Goal: Information Seeking & Learning: Learn about a topic

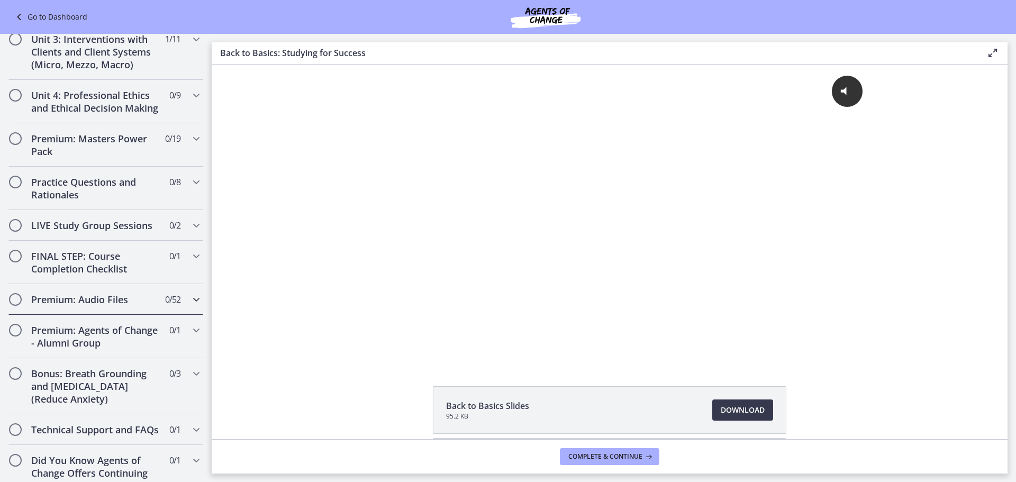
scroll to position [864, 0]
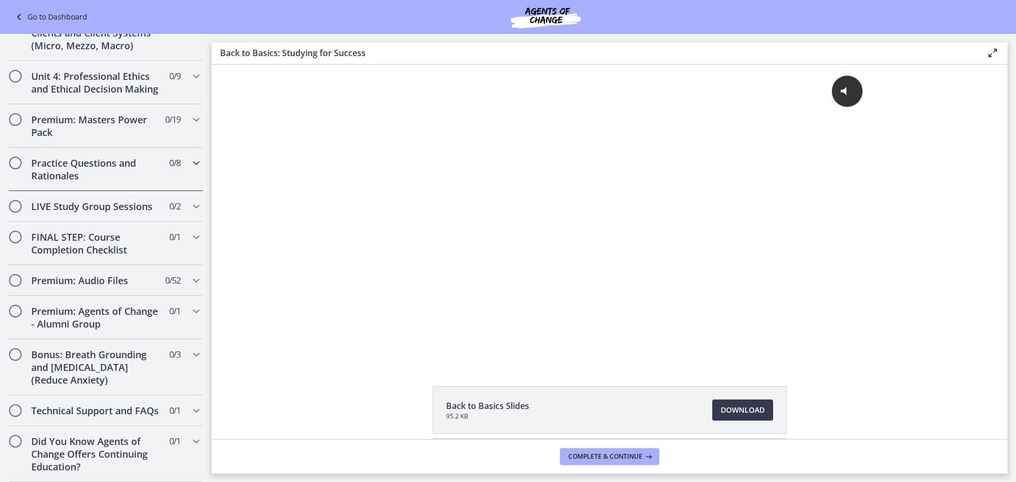
click at [106, 157] on h2 "Practice Questions and Rationales" at bounding box center [95, 169] width 129 height 25
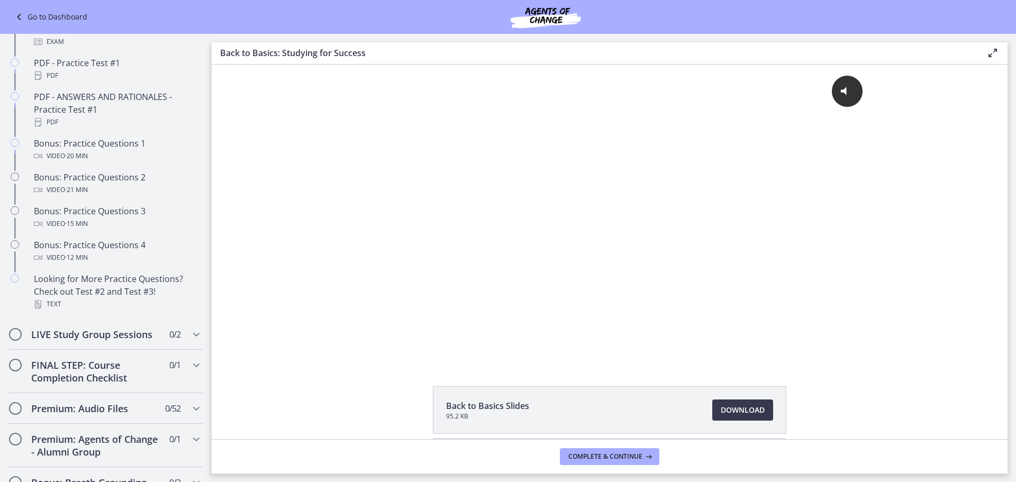
scroll to position [445, 0]
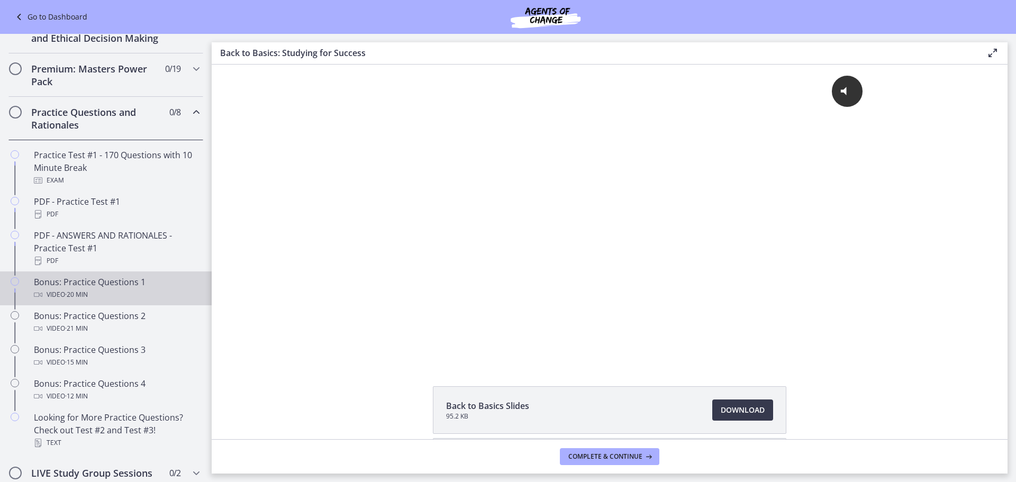
click at [163, 301] on div "Video · 20 min" at bounding box center [116, 294] width 165 height 13
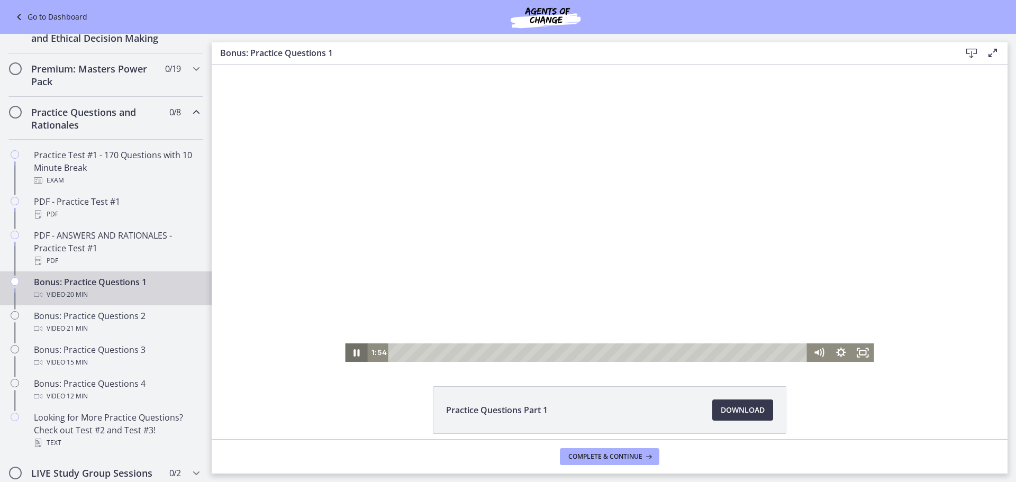
click at [359, 354] on icon "Pause" at bounding box center [356, 353] width 22 height 19
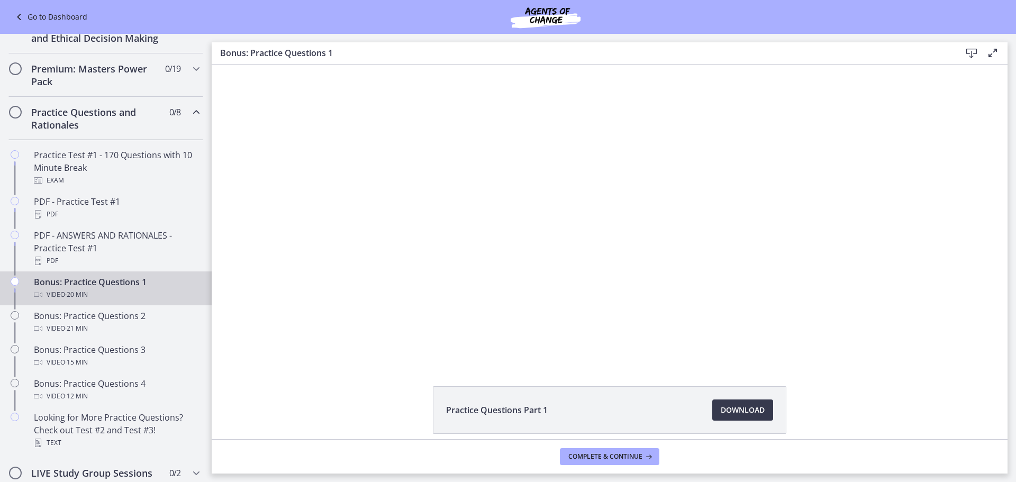
click at [621, 410] on li "Practice Questions Part 1 Download Opens in a new window" at bounding box center [610, 410] width 354 height 48
click at [712, 408] on link "Download Opens in a new window" at bounding box center [742, 410] width 61 height 21
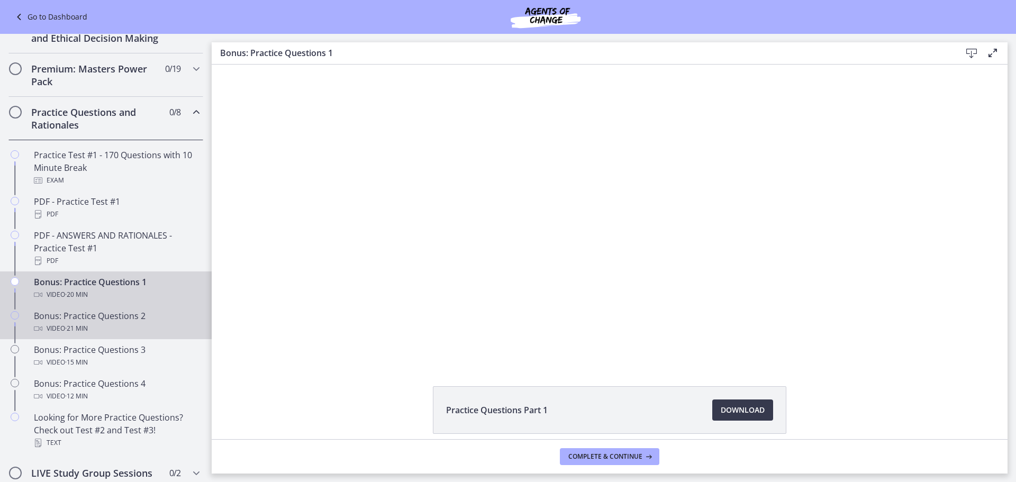
click at [149, 335] on div "Video · 21 min" at bounding box center [116, 328] width 165 height 13
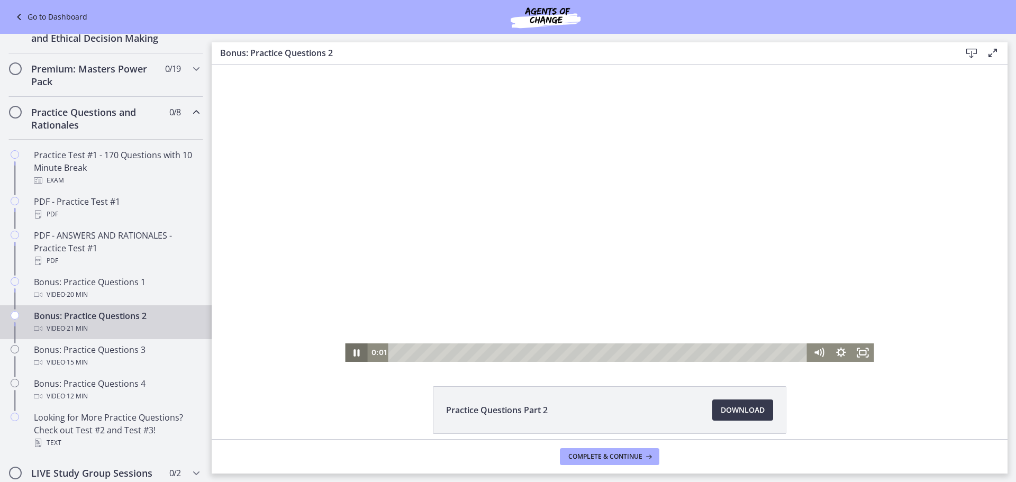
click at [348, 355] on icon "Pause" at bounding box center [356, 353] width 22 height 19
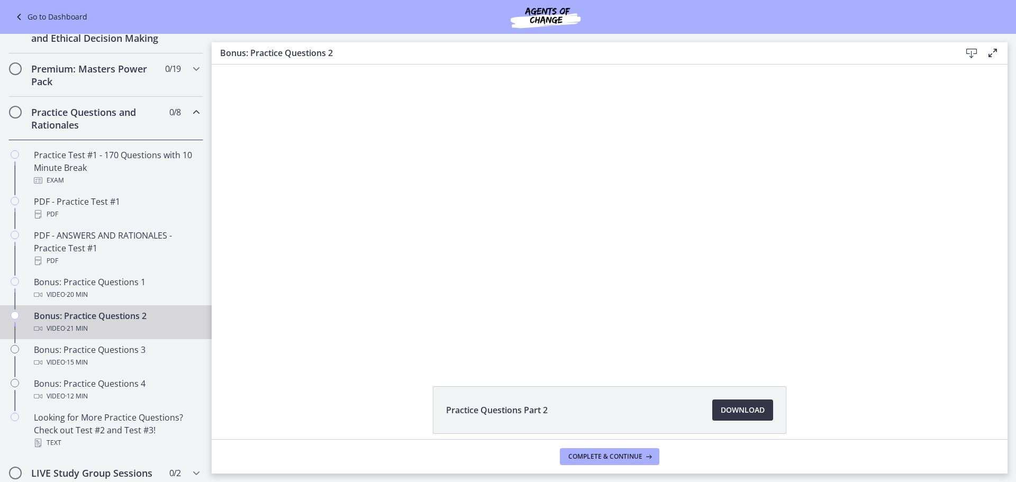
click at [756, 414] on span "Download Opens in a new window" at bounding box center [743, 410] width 44 height 13
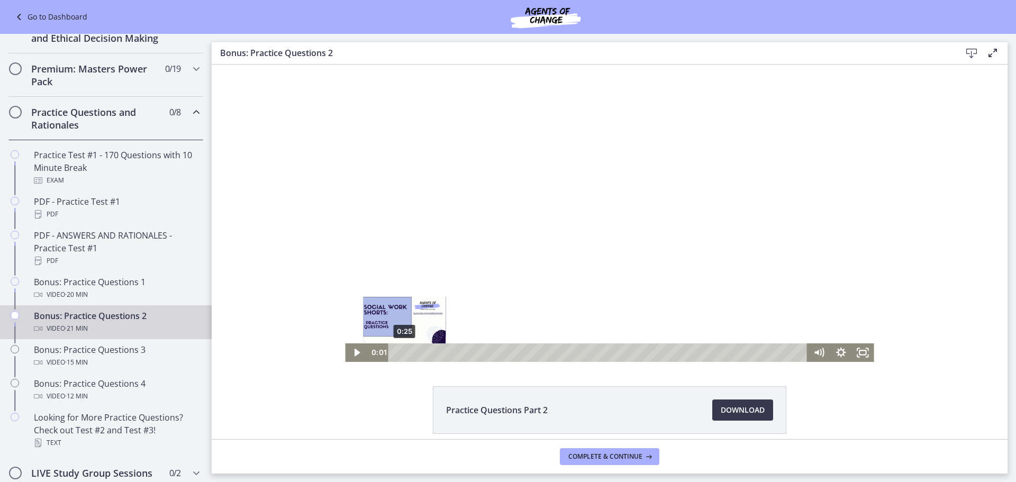
click at [400, 351] on div "0:25" at bounding box center [600, 353] width 406 height 19
click at [414, 351] on div "1:07" at bounding box center [600, 353] width 406 height 19
click at [425, 353] on div "1:42" at bounding box center [600, 353] width 406 height 19
click at [436, 354] on div "2:10" at bounding box center [600, 353] width 406 height 19
click at [447, 354] on div "2:49" at bounding box center [600, 353] width 406 height 19
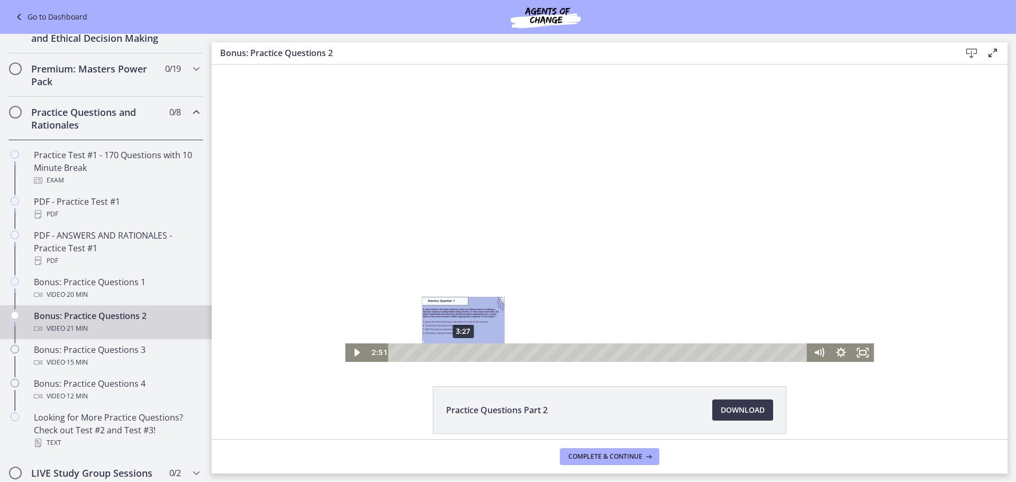
click at [459, 353] on div "3:27" at bounding box center [600, 353] width 406 height 19
click at [358, 353] on icon "Play Video" at bounding box center [357, 353] width 22 height 19
click at [753, 411] on span "Download Opens in a new window" at bounding box center [743, 410] width 44 height 13
click at [514, 355] on div "6:18" at bounding box center [600, 353] width 406 height 19
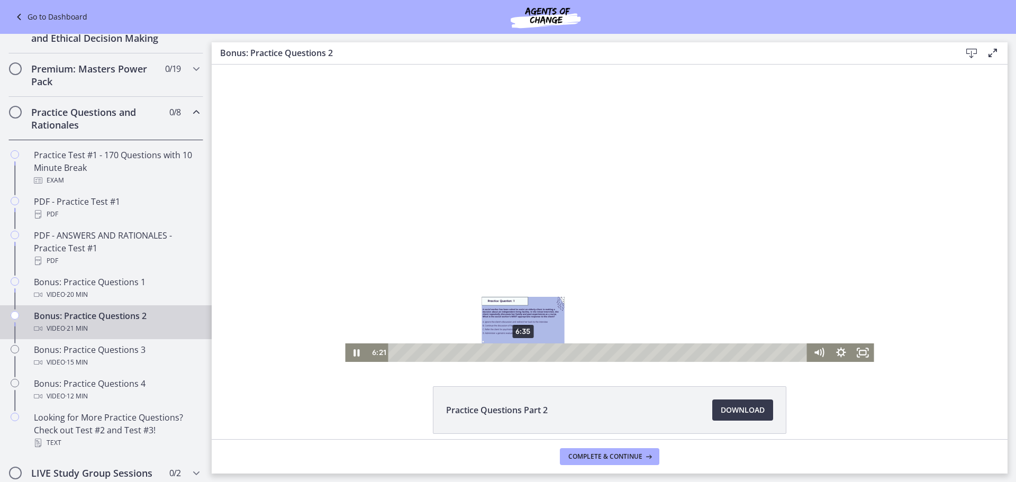
click at [520, 355] on div "6:35" at bounding box center [600, 353] width 406 height 19
click at [529, 355] on div "7:04" at bounding box center [600, 353] width 406 height 19
click at [532, 355] on div "7:16" at bounding box center [600, 353] width 406 height 19
click at [536, 355] on div "Playbar" at bounding box center [539, 353] width 6 height 6
click at [544, 355] on div "7:51" at bounding box center [600, 353] width 406 height 19
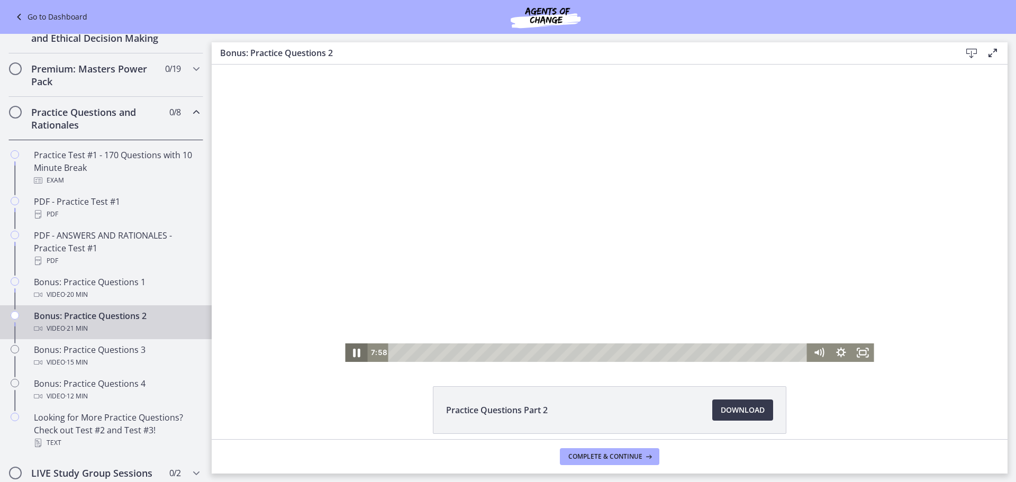
click at [356, 350] on icon "Pause" at bounding box center [356, 352] width 26 height 22
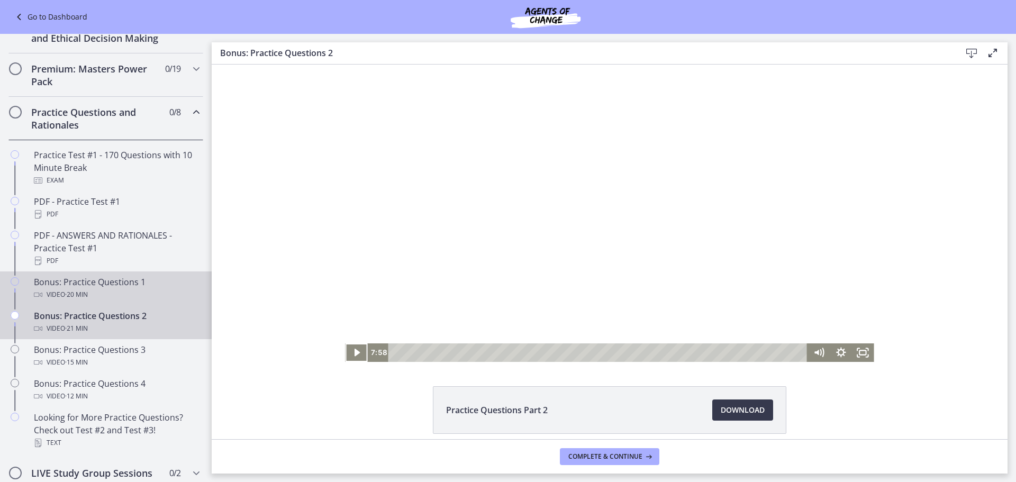
scroll to position [498, 0]
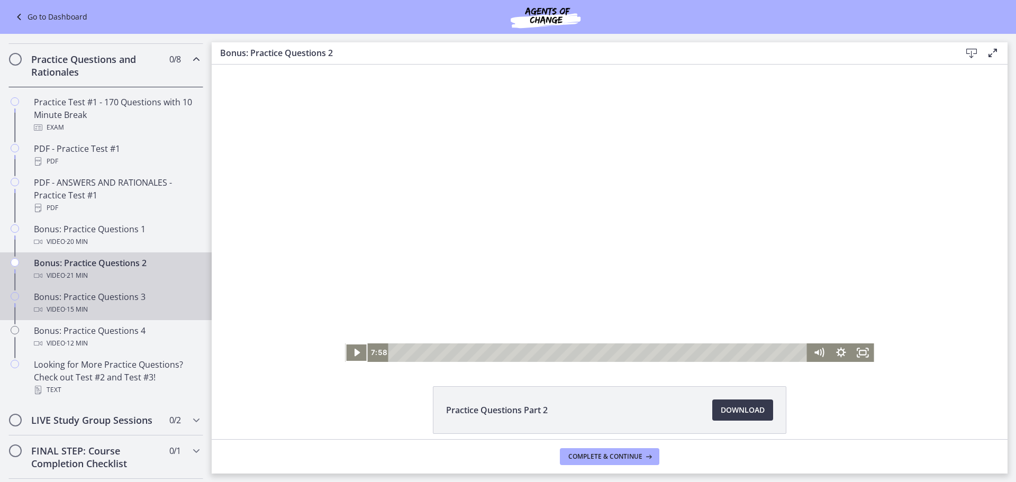
click at [86, 316] on span "· 15 min" at bounding box center [76, 309] width 23 height 13
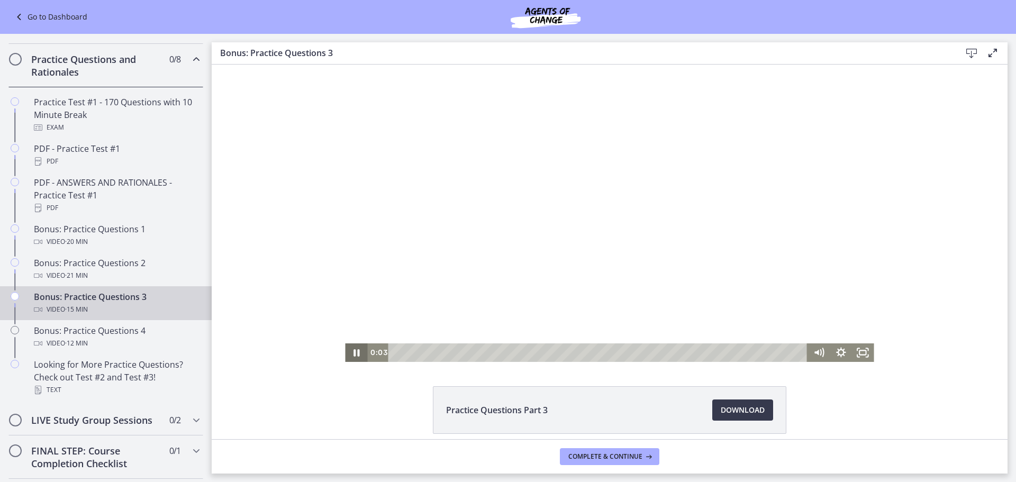
click at [356, 351] on icon "Pause" at bounding box center [356, 353] width 22 height 19
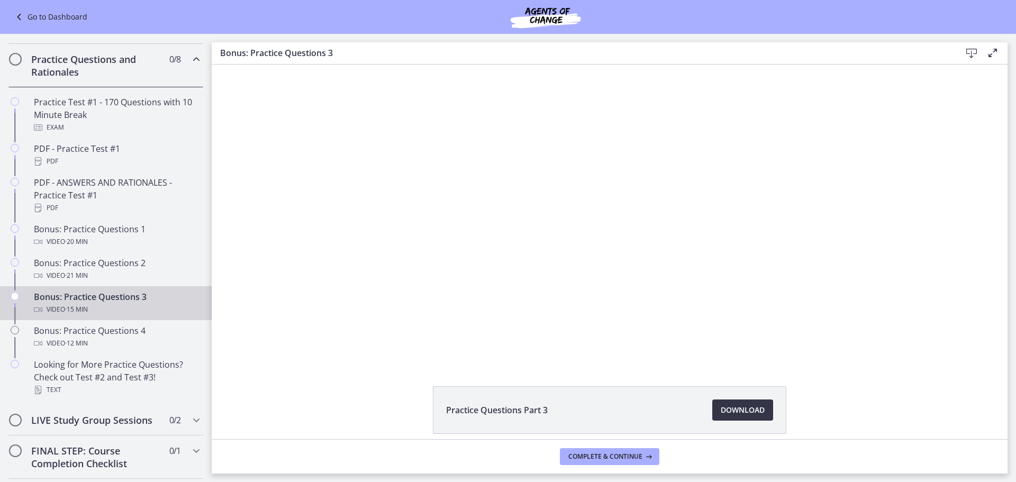
click at [753, 409] on span "Download Opens in a new window" at bounding box center [743, 410] width 44 height 13
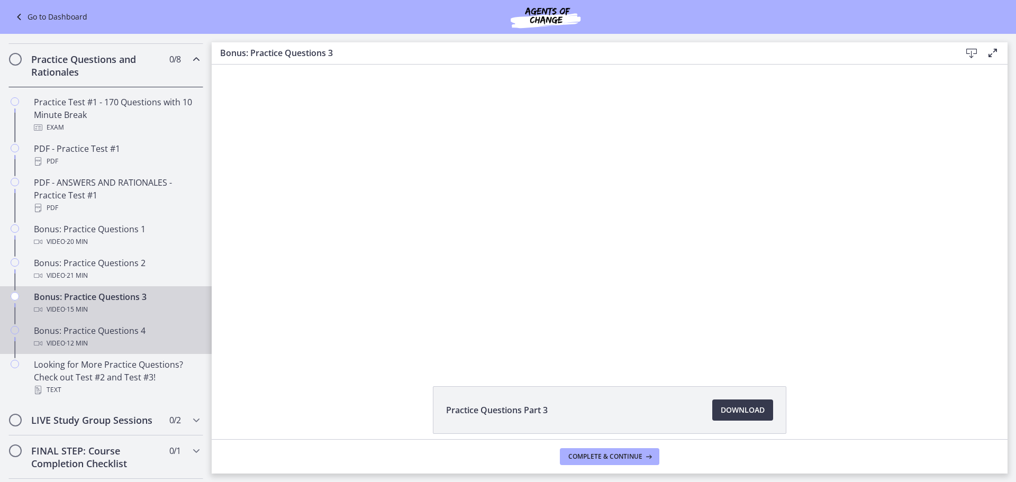
click at [147, 350] on div "Video · 12 min" at bounding box center [116, 343] width 165 height 13
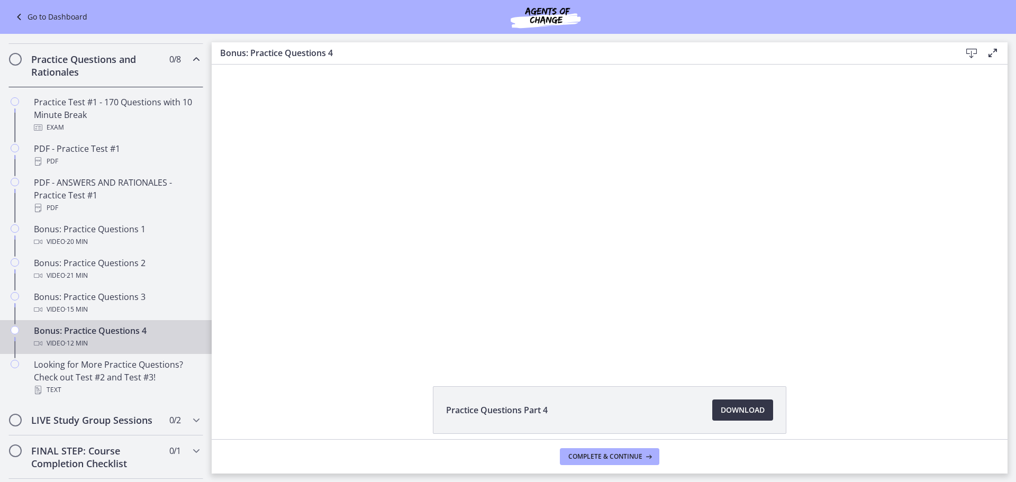
click at [759, 408] on span "Download Opens in a new window" at bounding box center [743, 410] width 44 height 13
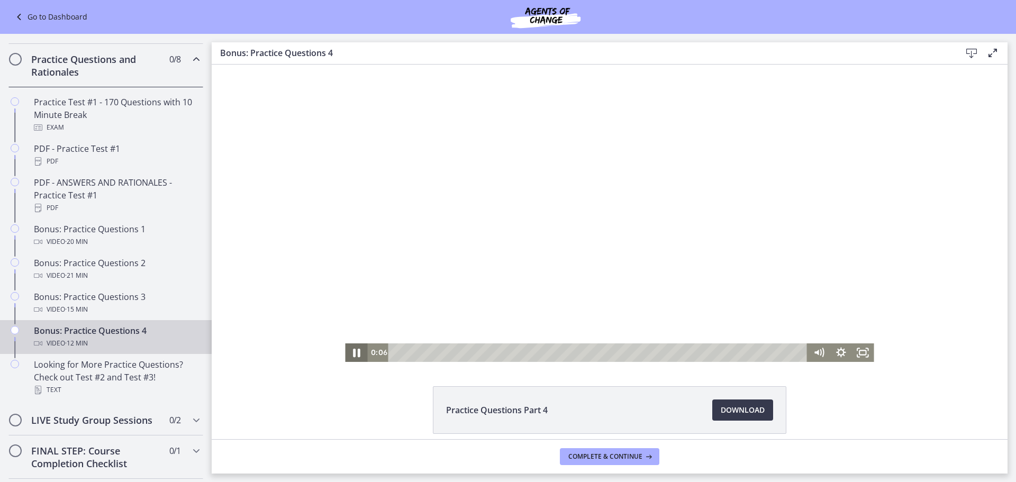
click at [353, 353] on icon "Pause" at bounding box center [356, 353] width 7 height 8
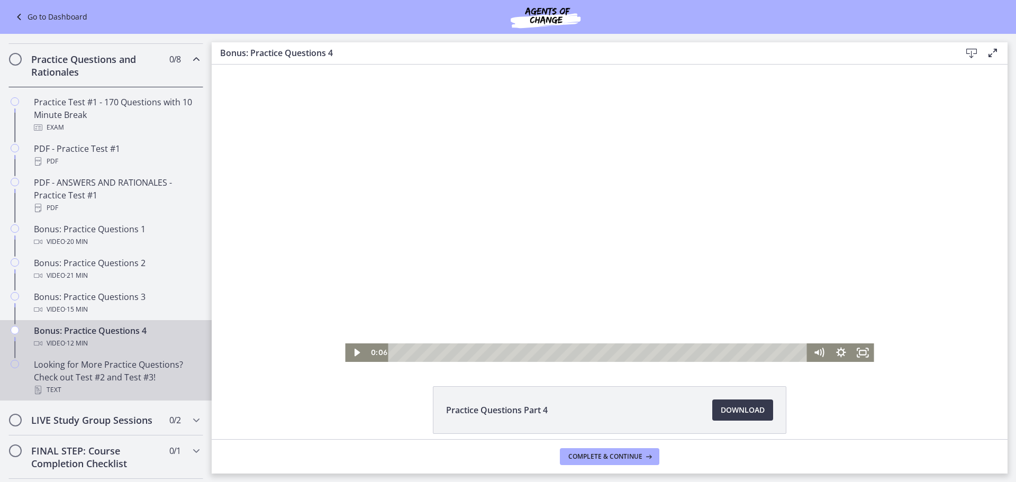
click at [94, 390] on div "Looking for More Practice Questions? Check out Test #2 and Test #3! Text" at bounding box center [116, 377] width 165 height 38
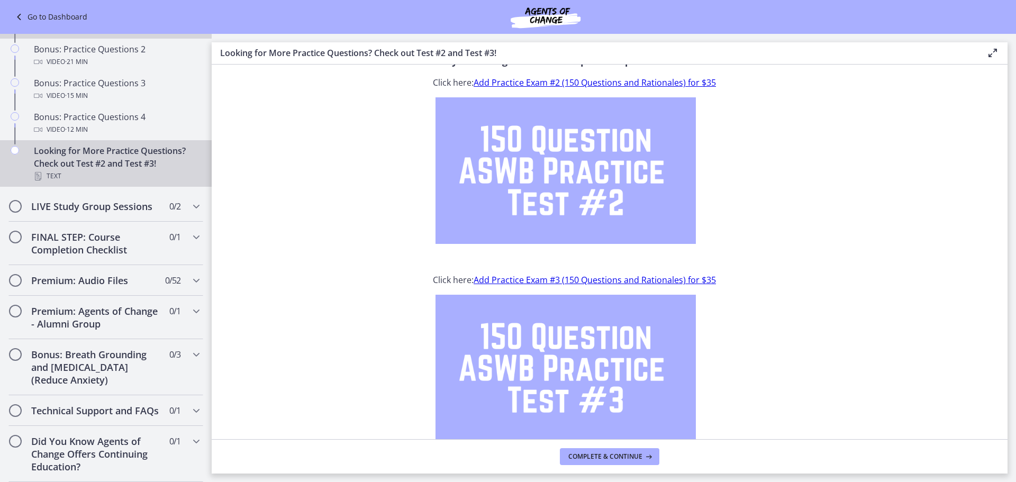
scroll to position [550, 0]
